Goal: Navigation & Orientation: Understand site structure

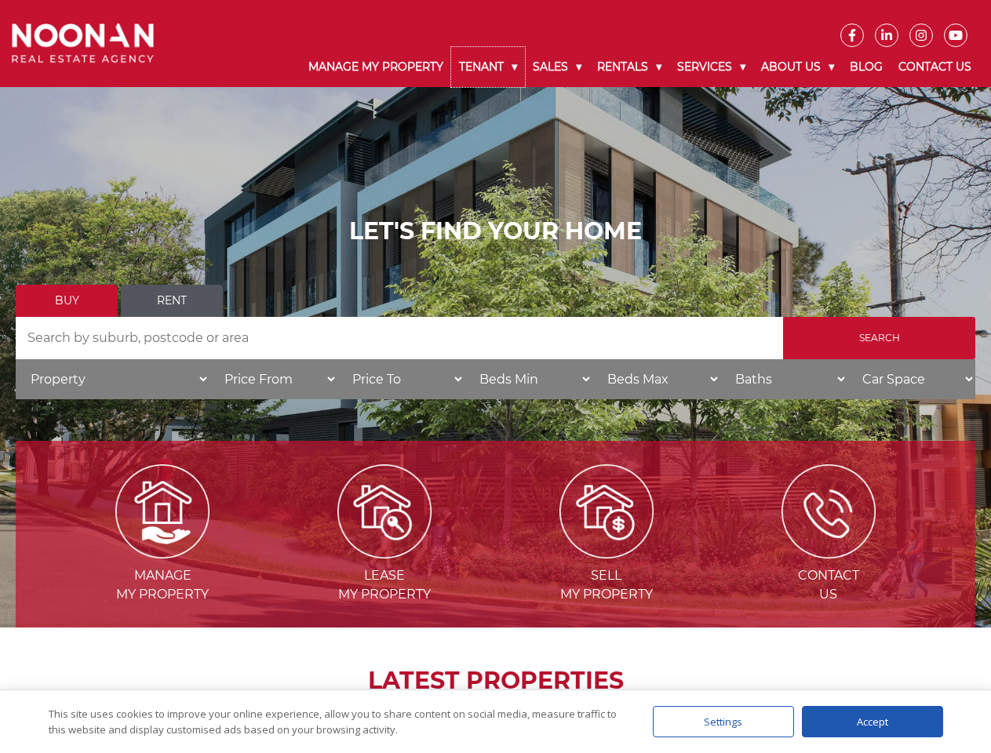
click at [488, 67] on link "Tenant" at bounding box center [488, 67] width 74 height 40
click at [558, 67] on link "Sales" at bounding box center [557, 67] width 64 height 40
click at [630, 67] on link "Rentals" at bounding box center [629, 67] width 80 height 40
click at [713, 67] on link "Services" at bounding box center [711, 67] width 84 height 40
click at [799, 67] on link "About Us" at bounding box center [797, 67] width 89 height 40
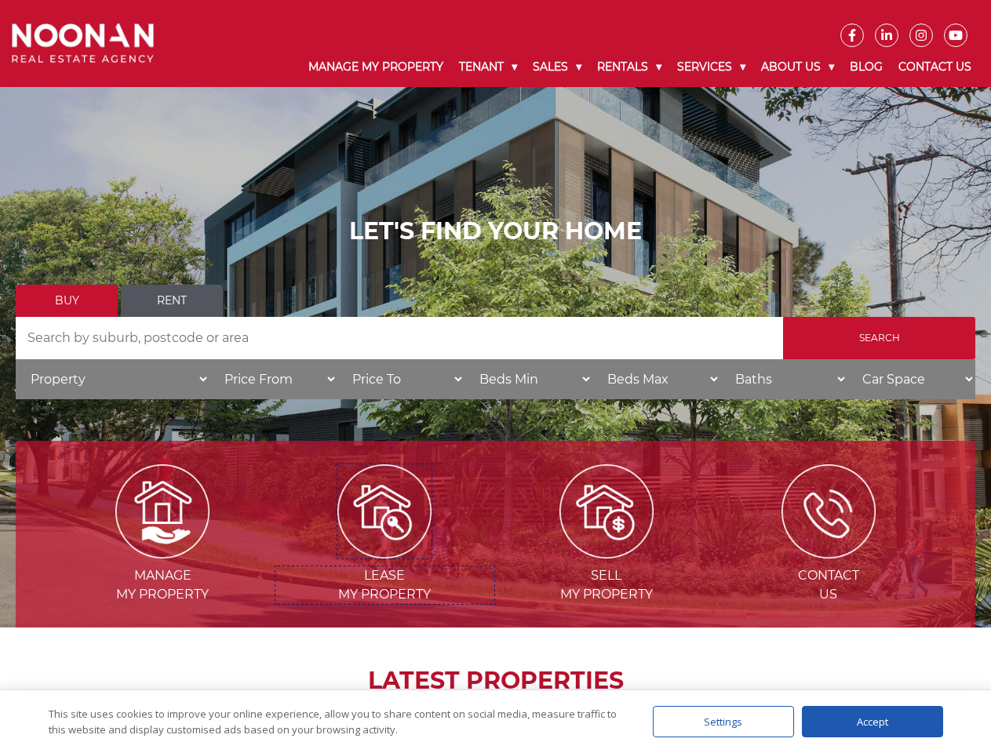
click at [384, 552] on img at bounding box center [384, 511] width 94 height 94
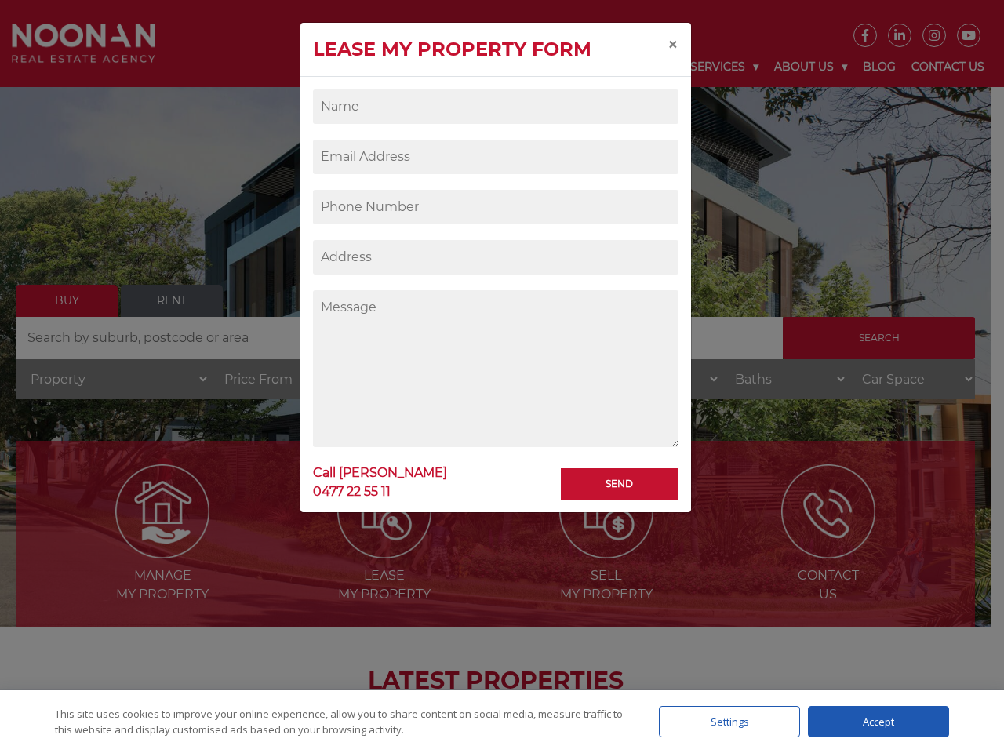
click at [723, 722] on div "Settings" at bounding box center [729, 721] width 141 height 31
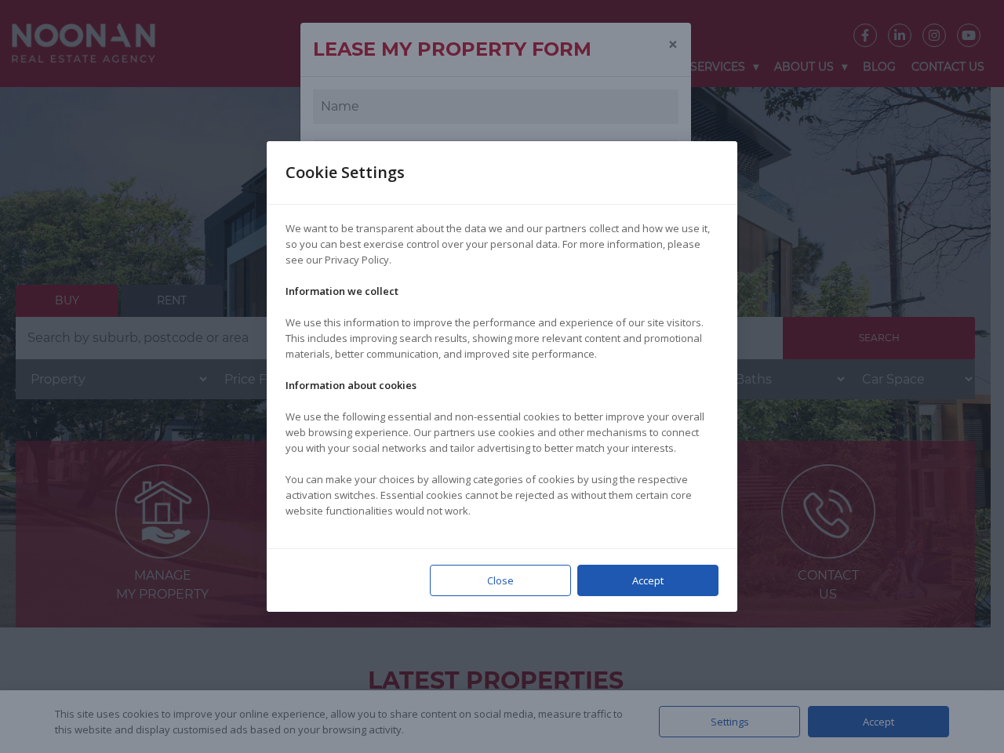
click at [872, 722] on div at bounding box center [502, 376] width 1004 height 753
